Goal: Task Accomplishment & Management: Manage account settings

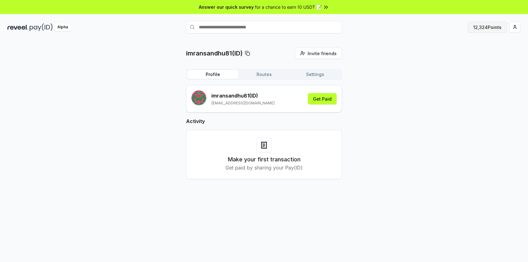
click at [492, 28] on button "12,324 Points" at bounding box center [487, 27] width 39 height 11
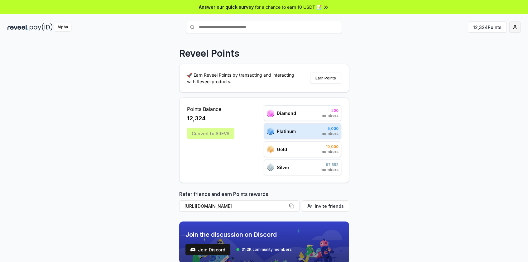
click at [517, 27] on html "Answer our quick survey for a chance to earn 10 USDT 📝 Alpha 12,324 Points Reve…" at bounding box center [264, 131] width 528 height 262
click at [471, 53] on div "View Profile" at bounding box center [485, 54] width 69 height 10
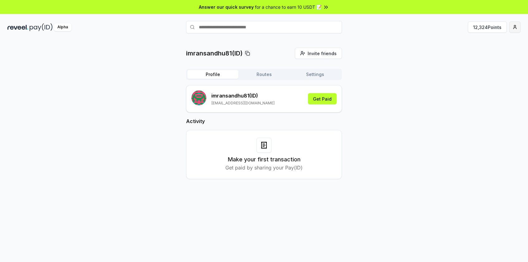
click at [515, 26] on html "Answer our quick survey for a chance to earn 10 USDT 📝 Alpha 12,324 Points imra…" at bounding box center [264, 131] width 528 height 262
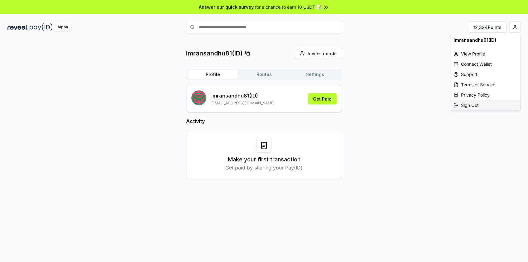
click at [481, 106] on div "Sign Out" at bounding box center [485, 105] width 69 height 10
